Goal: Task Accomplishment & Management: Manage account settings

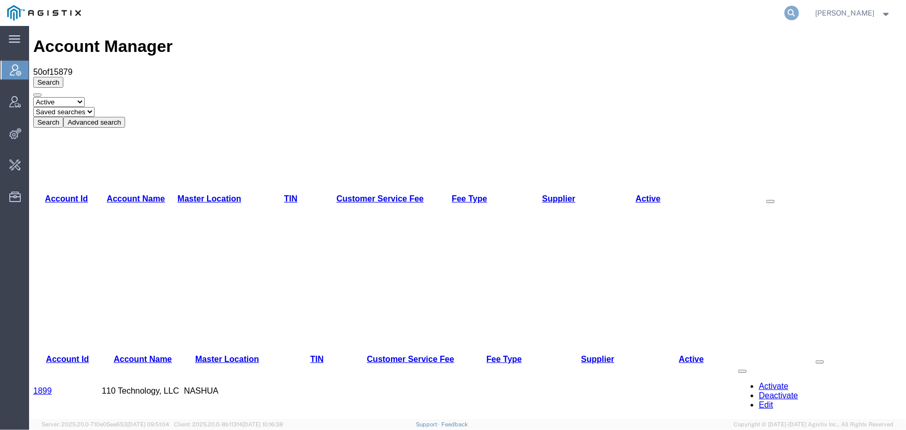
click at [790, 12] on icon at bounding box center [792, 13] width 15 height 15
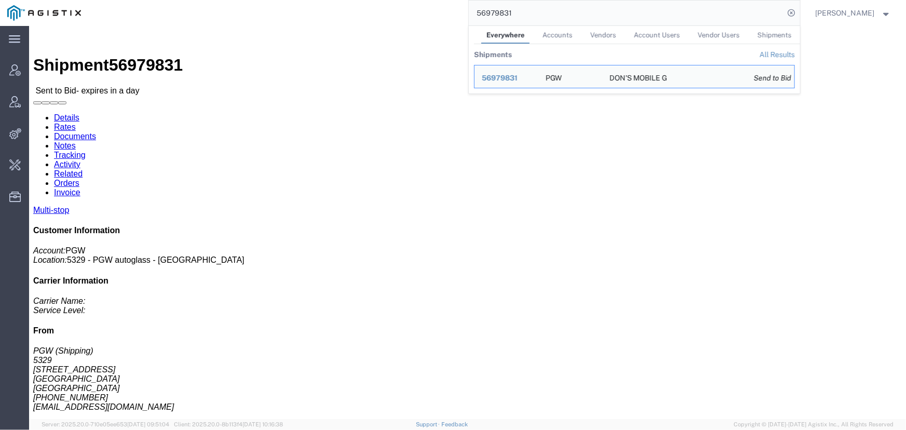
drag, startPoint x: 541, startPoint y: 16, endPoint x: 340, endPoint y: 12, distance: 201.5
click at [340, 12] on div "56979831 Everywhere Accounts Vendors Account Users Vendor Users Shipments Shipm…" at bounding box center [444, 13] width 712 height 26
drag, startPoint x: 532, startPoint y: 16, endPoint x: 496, endPoint y: 15, distance: 36.4
click at [496, 15] on input "56979835" at bounding box center [627, 13] width 316 height 25
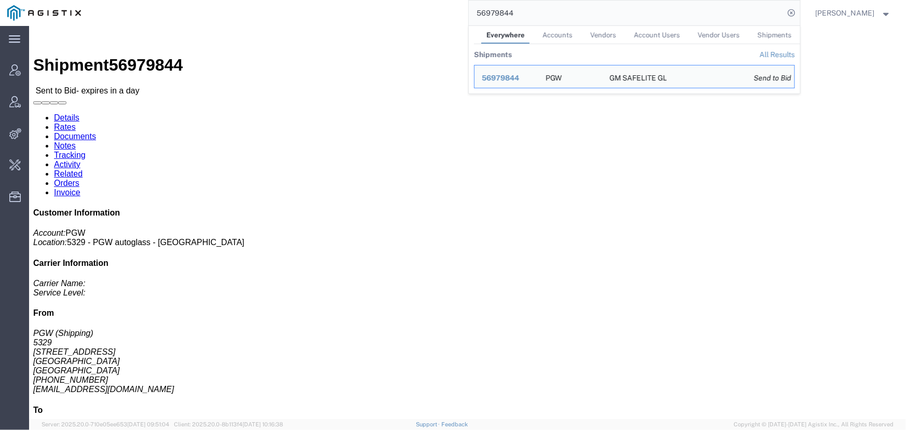
drag, startPoint x: 505, startPoint y: 15, endPoint x: 538, endPoint y: 11, distance: 33.5
click at [538, 11] on input "56979844" at bounding box center [627, 13] width 316 height 25
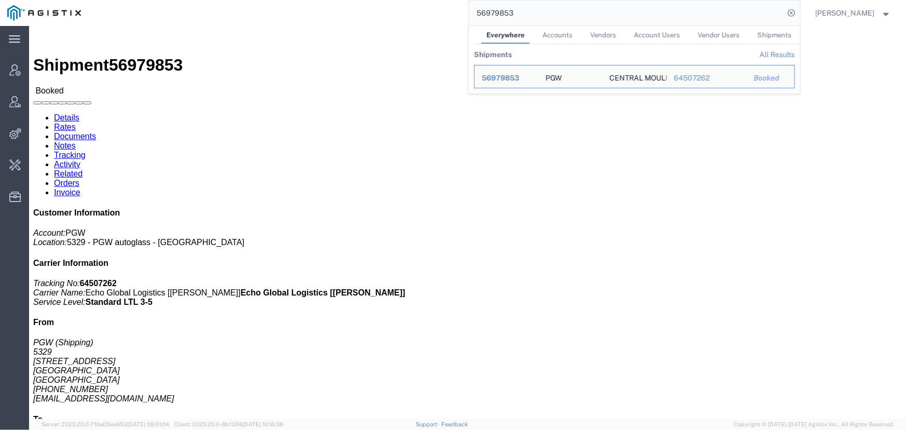
drag, startPoint x: 572, startPoint y: 17, endPoint x: 240, endPoint y: 2, distance: 332.1
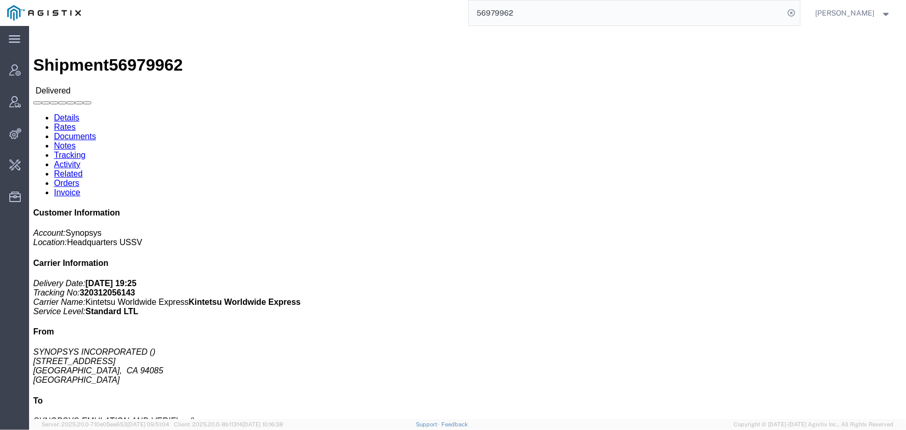
click link "Activity"
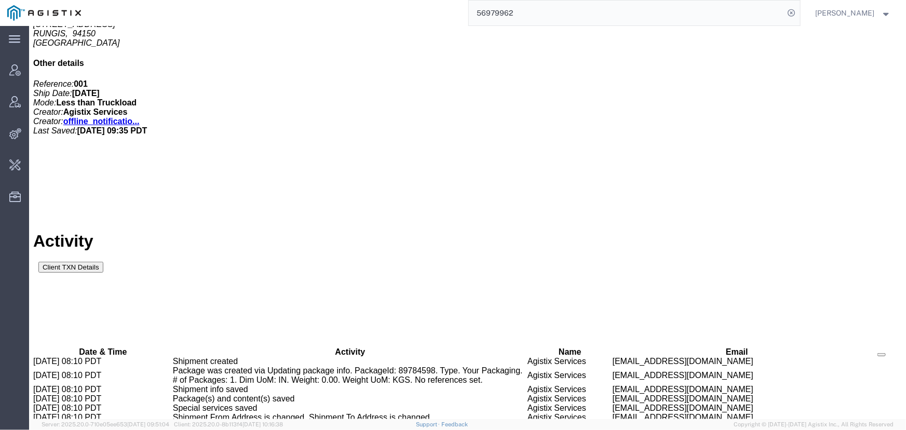
scroll to position [402, 0]
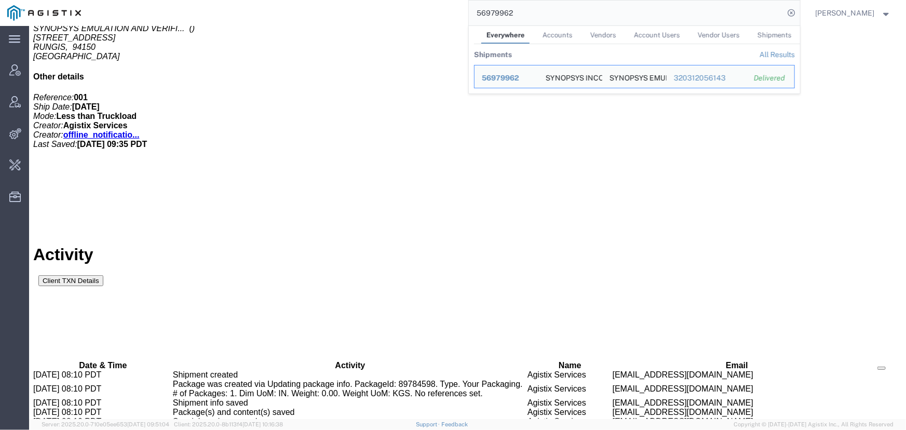
drag, startPoint x: 582, startPoint y: 7, endPoint x: 226, endPoint y: 15, distance: 355.2
click at [226, 15] on div "56979962 Everywhere Accounts Vendors Account Users Vendor Users Shipments Shipm…" at bounding box center [444, 13] width 712 height 26
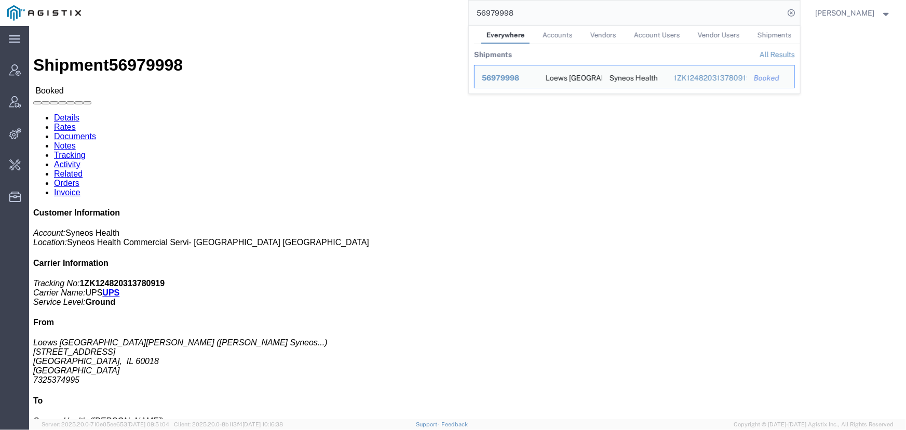
drag, startPoint x: 529, startPoint y: 13, endPoint x: 344, endPoint y: 15, distance: 185.4
click at [344, 15] on div "56979998 Everywhere Accounts Vendors Account Users Vendor Users Shipments Shipm…" at bounding box center [444, 13] width 712 height 26
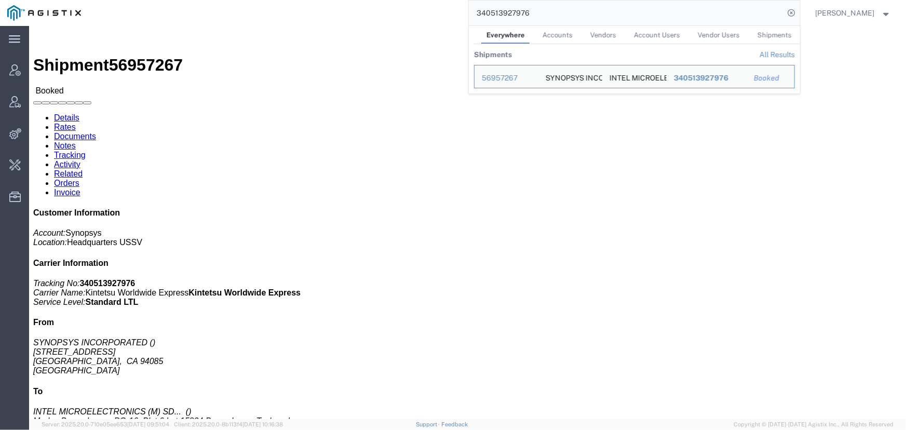
drag, startPoint x: 576, startPoint y: 14, endPoint x: 378, endPoint y: 17, distance: 197.8
click at [378, 17] on div "340513927976 Everywhere Accounts Vendors Account Users Vendor Users Shipments S…" at bounding box center [444, 13] width 712 height 26
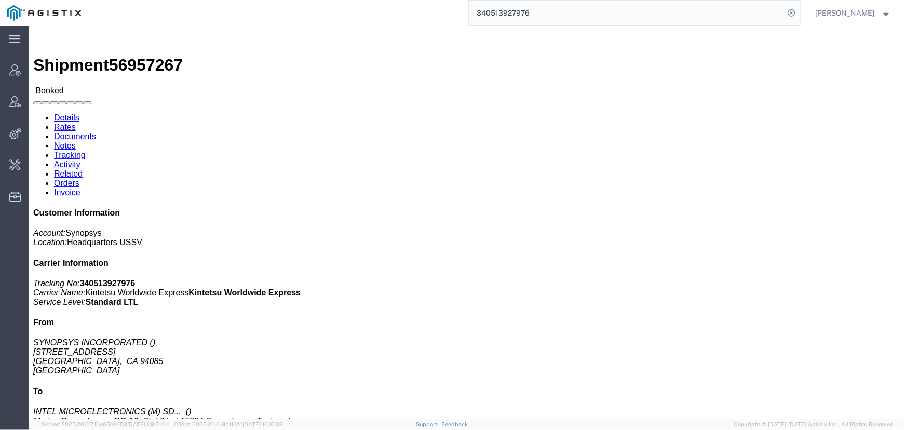
paste input "S02473808"
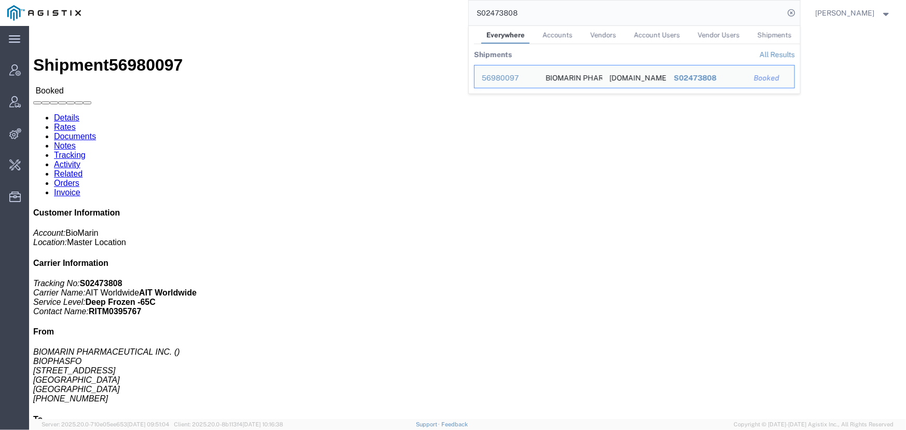
drag, startPoint x: 540, startPoint y: 10, endPoint x: 349, endPoint y: 15, distance: 191.1
click at [349, 15] on div "S02473808 Everywhere Accounts Vendors Account Users Vendor Users Shipments Ship…" at bounding box center [444, 13] width 712 height 26
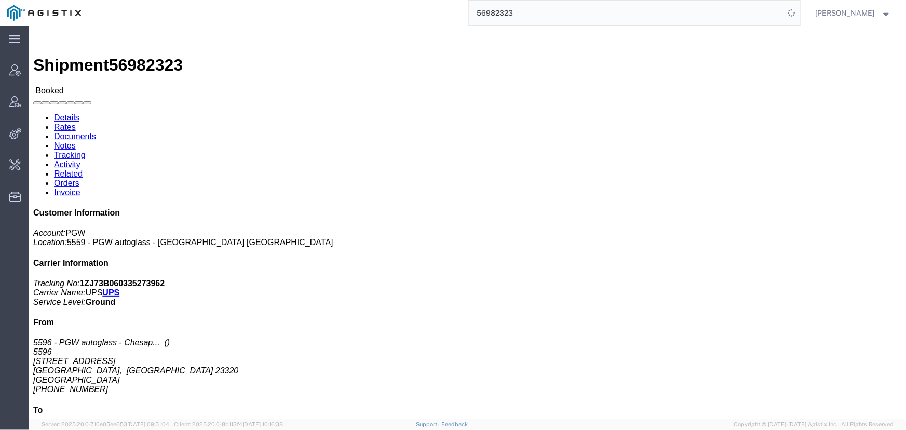
drag, startPoint x: 576, startPoint y: 9, endPoint x: 567, endPoint y: 10, distance: 9.5
click at [573, 9] on input "56982323" at bounding box center [627, 13] width 316 height 25
click at [370, 16] on div "56982323" at bounding box center [444, 13] width 712 height 26
type input "offline@pgw.com"
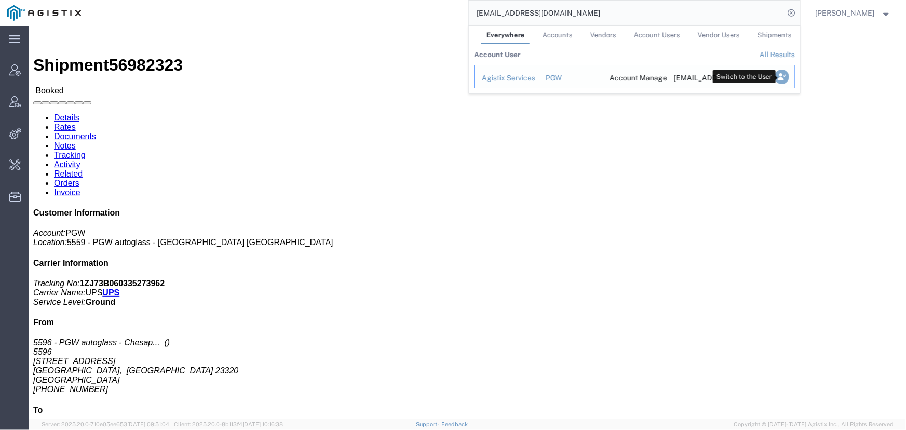
click at [780, 72] on icon "Search Results" at bounding box center [781, 77] width 15 height 15
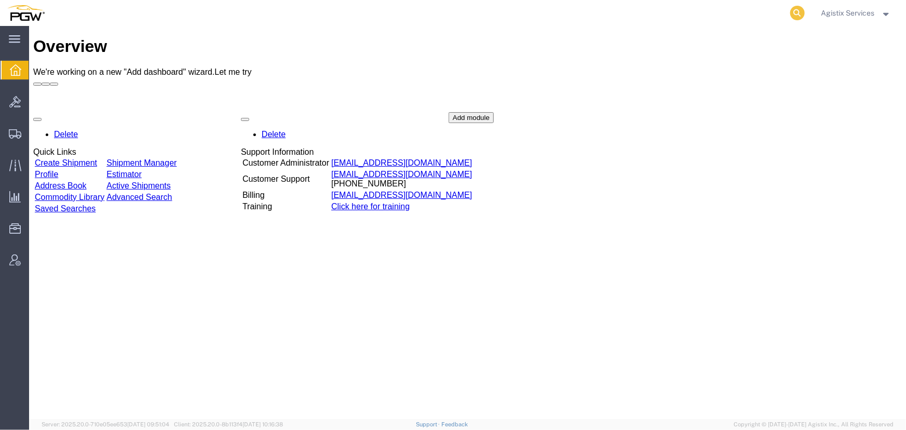
click at [794, 13] on icon at bounding box center [797, 13] width 15 height 15
type input "56982323"
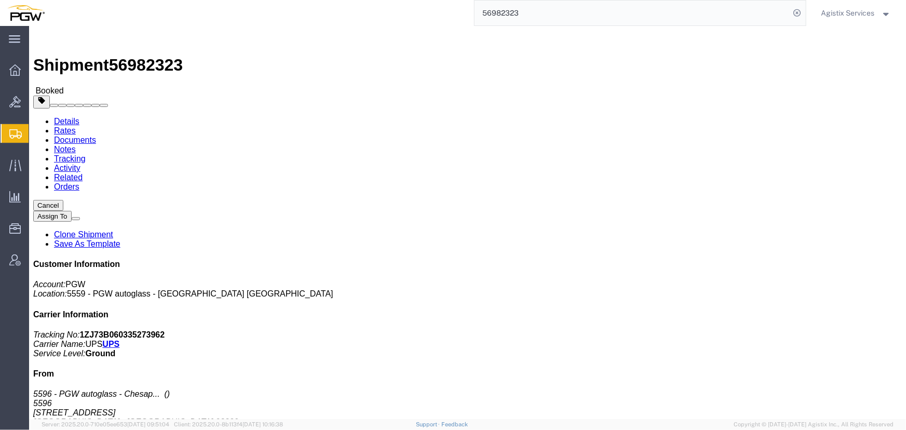
click button "button"
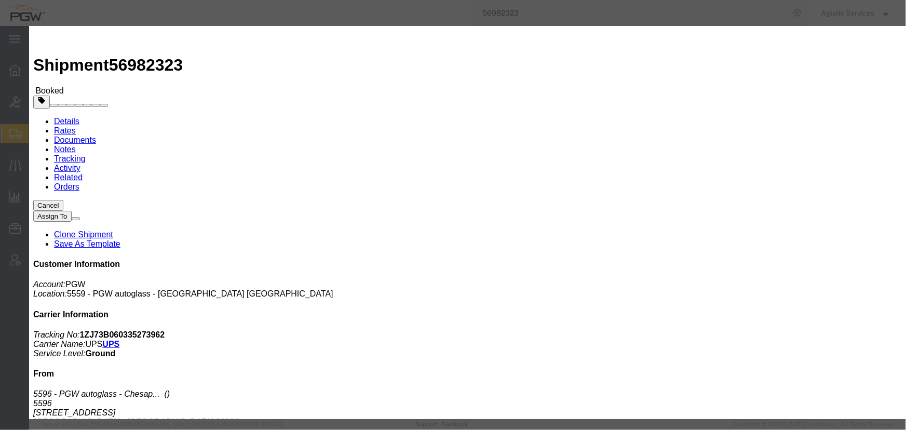
click div "Sep 30 2025 3:48 PM"
click input "3:48 PM"
type input "10:00 AM"
click button "Apply"
click div "Oct 01 2025 11:00 AM"
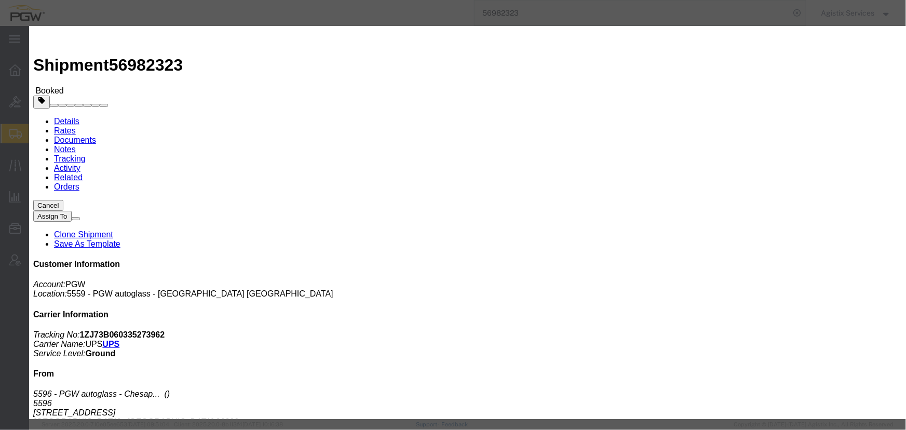
type input "2:00 PM"
click button "Apply"
click div "Oct 01 2025 3:00 PM"
click button "Apply"
click button "Save"
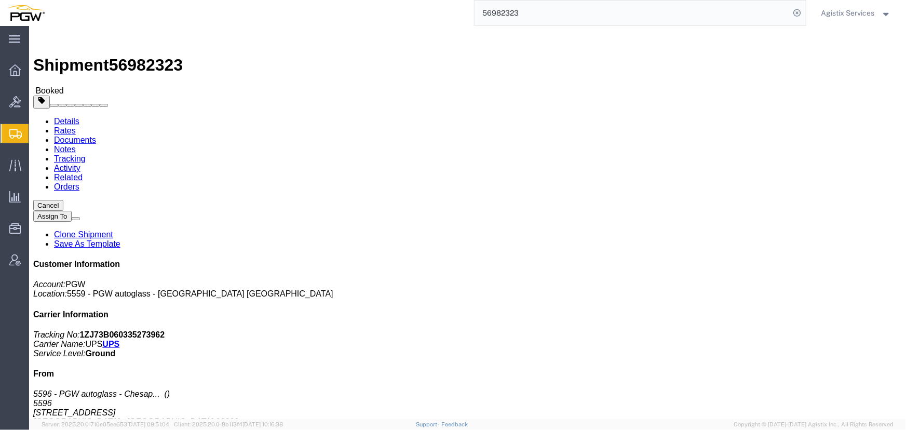
click button "button"
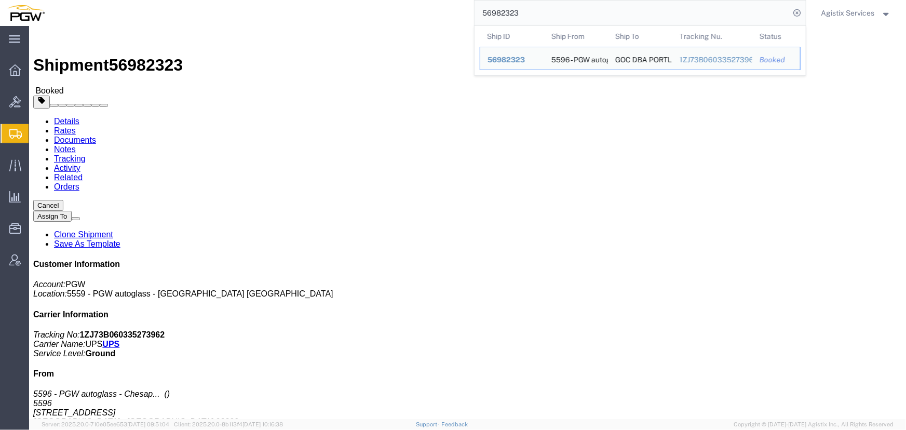
drag, startPoint x: 431, startPoint y: 15, endPoint x: 265, endPoint y: 13, distance: 165.6
click at [265, 13] on div "56982323 Ship ID Ship From Ship To Tracking Nu. Status Ship ID 56982323 Ship Fr…" at bounding box center [429, 13] width 754 height 26
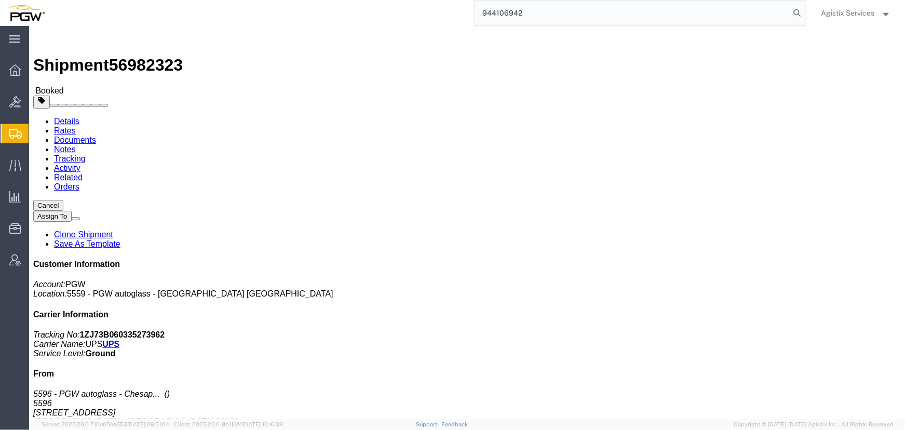
type input "944106942"
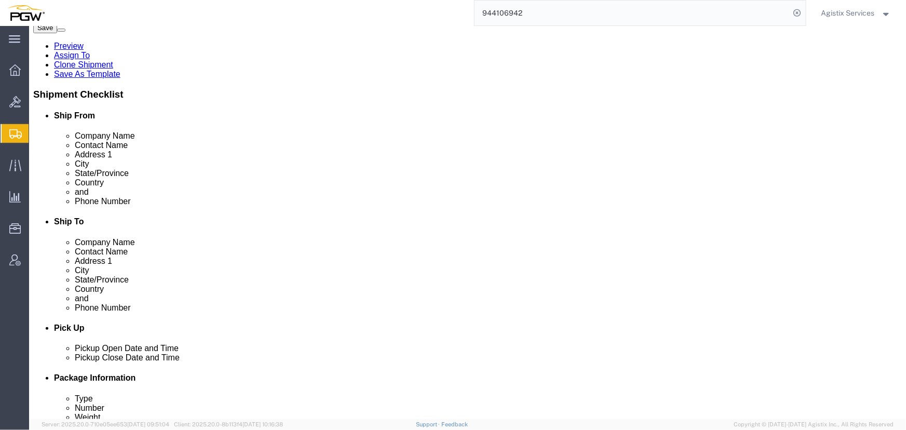
select select "28523"
select select "28509"
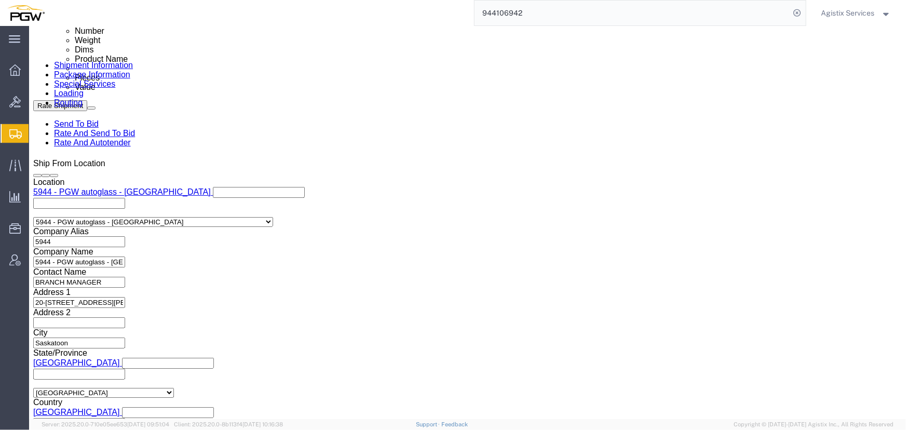
scroll to position [613, 0]
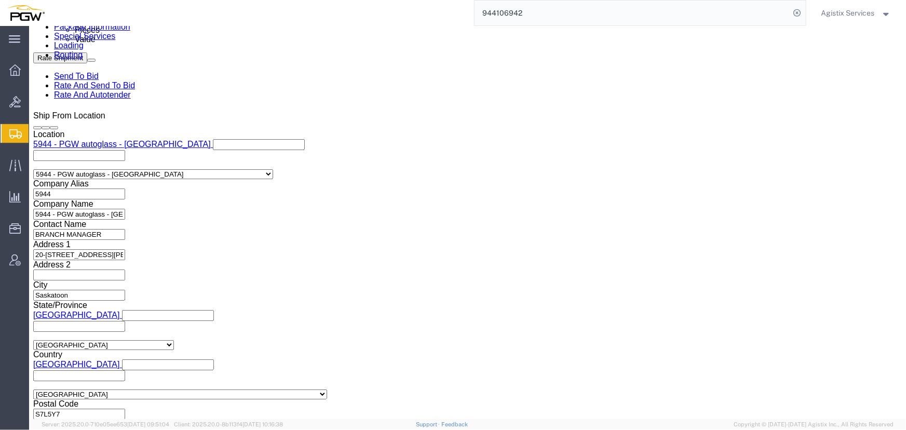
click select "Select Air Less than Truckload Multi-Leg Ocean Freight Rail Small Parcel Truckl…"
select select "LTL"
click select "Select Air Less than Truckload Multi-Leg Ocean Freight Rail Small Parcel Truckl…"
click button "Rate Shipment"
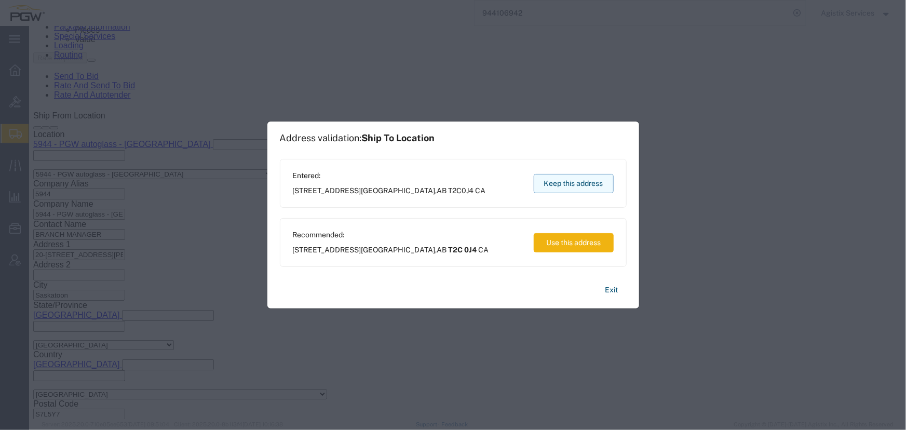
click at [585, 185] on button "Keep this address" at bounding box center [574, 183] width 80 height 19
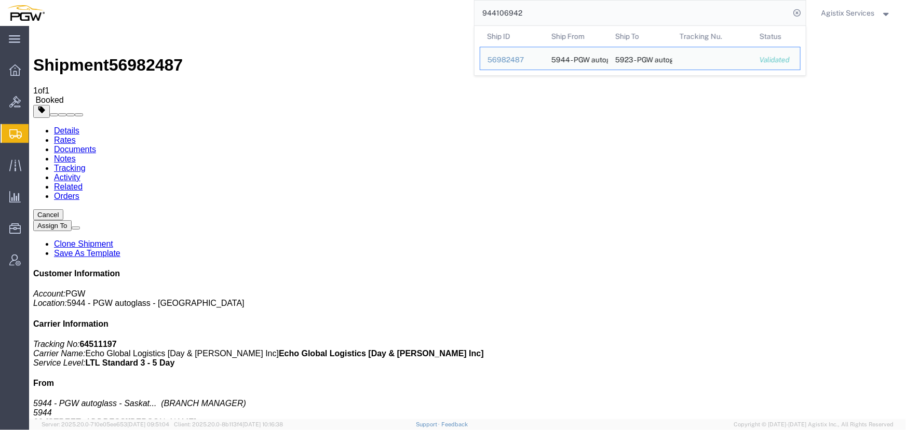
drag, startPoint x: 544, startPoint y: 10, endPoint x: 264, endPoint y: 13, distance: 279.4
click at [264, 13] on div "944106942 Ship ID Ship From Ship To Tracking Nu. Status Ship ID 56982487 Ship F…" at bounding box center [429, 13] width 754 height 26
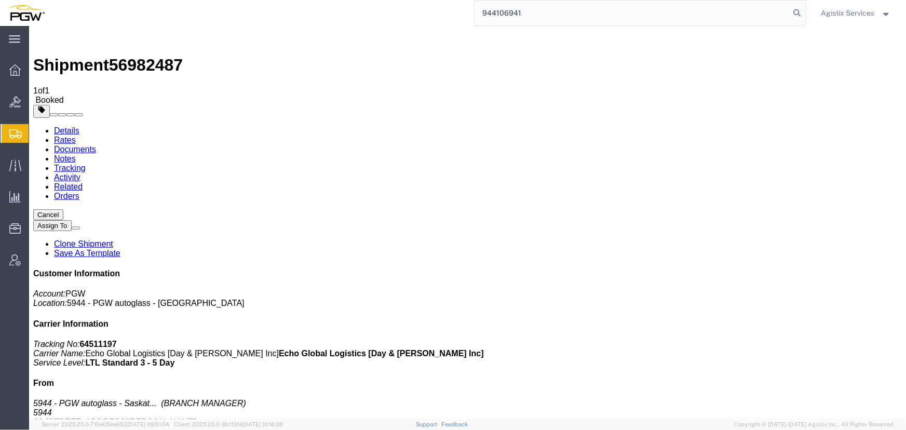
type input "944106941"
click at [852, 15] on span "Agistix Services" at bounding box center [847, 12] width 53 height 11
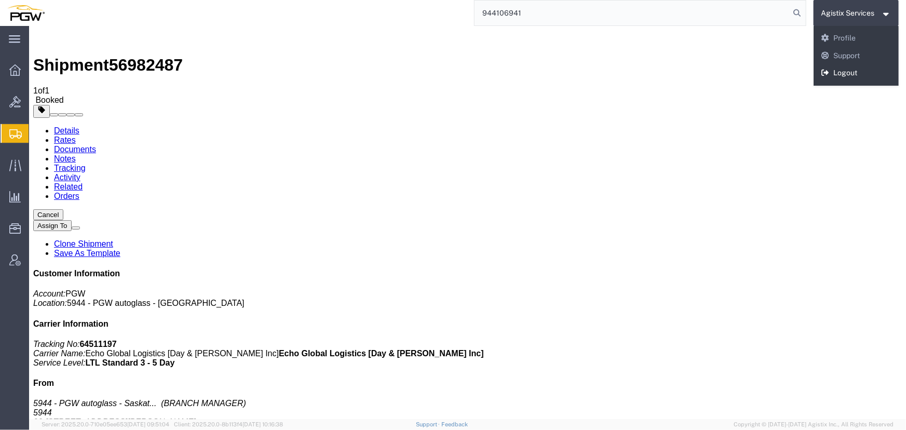
click at [842, 73] on link "Logout" at bounding box center [857, 73] width 86 height 18
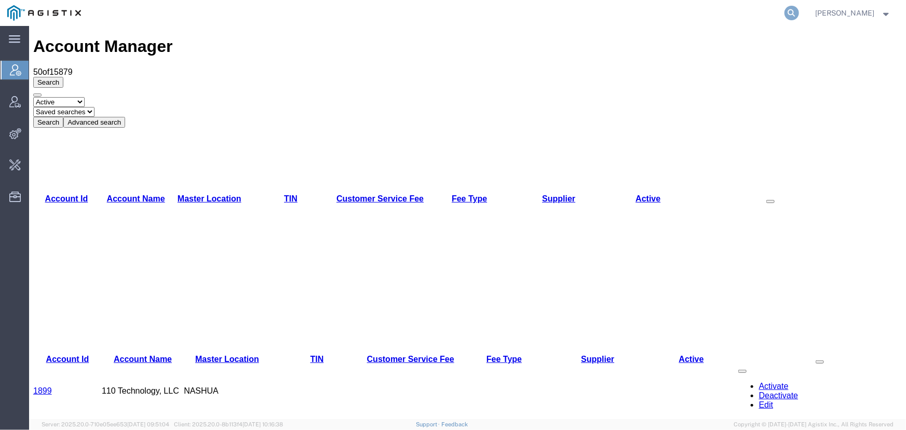
click at [788, 11] on icon at bounding box center [792, 13] width 15 height 15
type input "56979998"
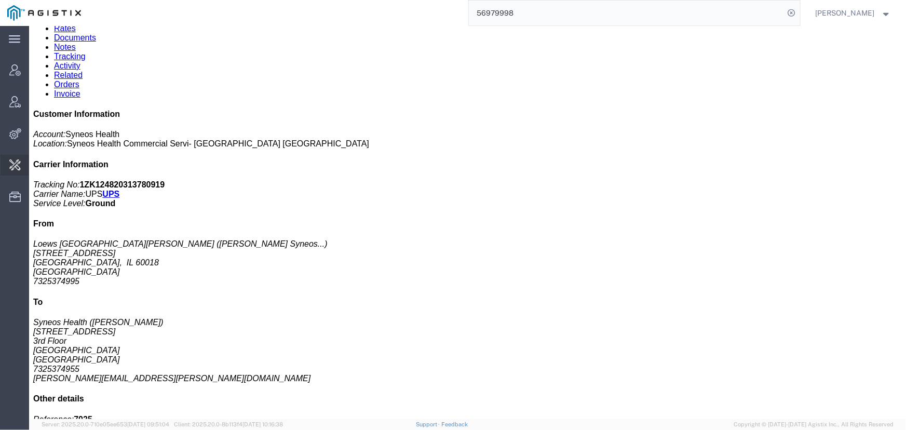
scroll to position [76, 0]
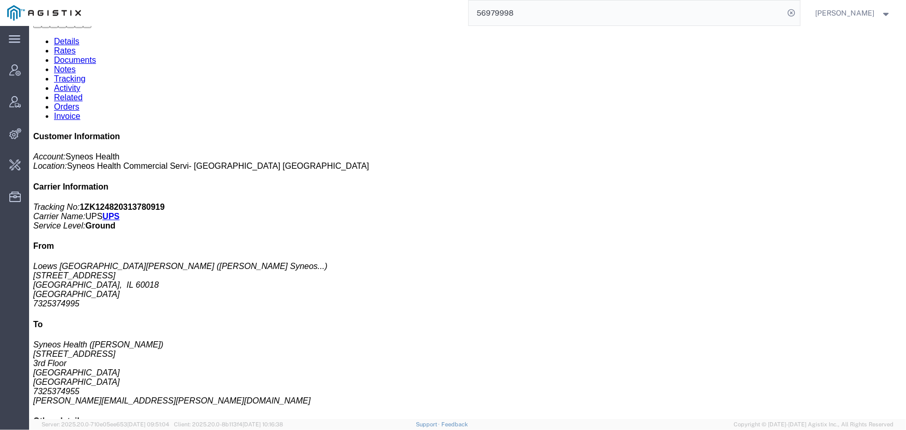
click div "Leg 1 - Small Parcel"
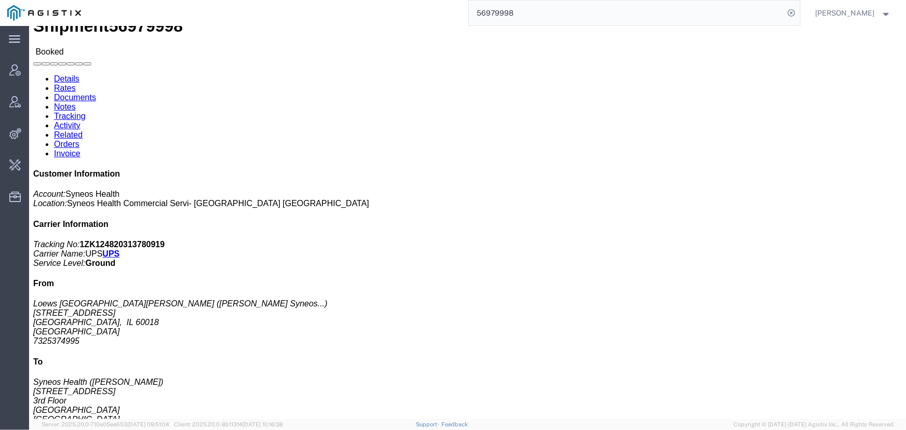
scroll to position [0, 0]
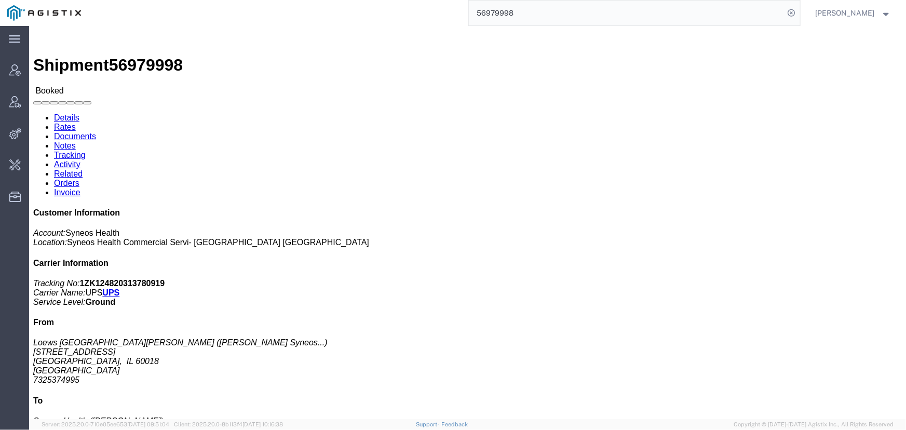
click address "Loews Chicago O'Hare Hotel (Terry Gannon Syneos Health GSK Air Emb) 5300 N Rive…"
drag, startPoint x: 177, startPoint y: 174, endPoint x: 300, endPoint y: 175, distance: 122.5
click address "Syneos Health (Krista Slowikowski) 200 Crossing Blvd 3rd Floor Bridgewater, NJ …"
copy address "krista.slowikowski@syneoshealth.com"
click at [846, 15] on span "Jenneffer Jahraus" at bounding box center [845, 12] width 59 height 11
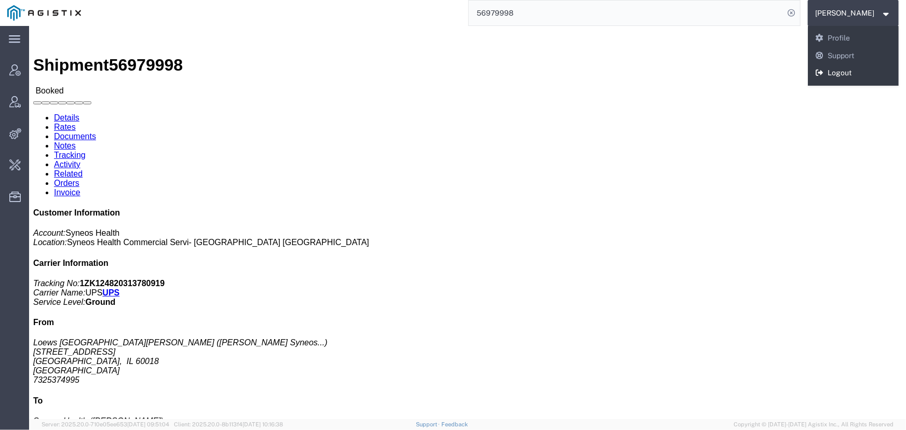
drag, startPoint x: 833, startPoint y: 77, endPoint x: 793, endPoint y: 52, distance: 47.4
click at [833, 77] on link "Logout" at bounding box center [853, 73] width 91 height 18
